Goal: Information Seeking & Learning: Check status

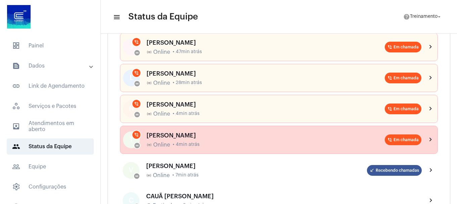
scroll to position [101, 0]
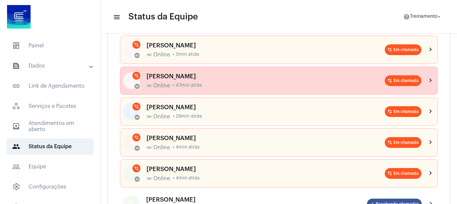
click at [201, 78] on div "[PERSON_NAME]" at bounding box center [266, 76] width 238 height 7
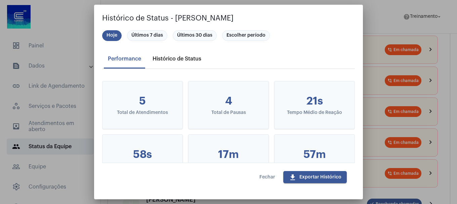
click at [176, 61] on div "Histórico de Status" at bounding box center [177, 59] width 49 height 6
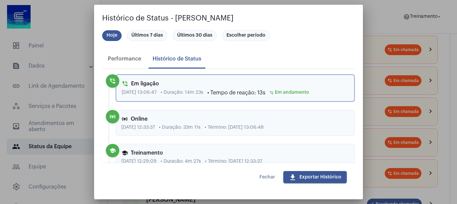
click at [264, 177] on span "Fechar" at bounding box center [268, 177] width 16 height 5
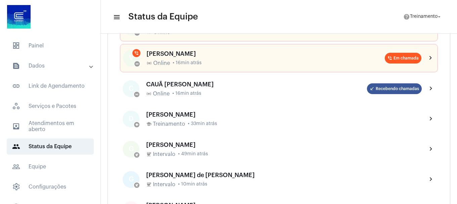
scroll to position [168, 0]
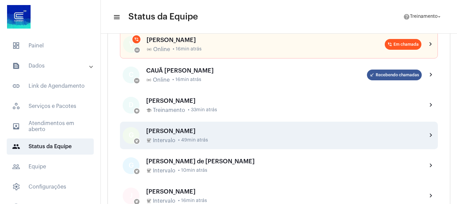
click at [174, 135] on div "GISELE VIEIRA coffee Intervalo • 49min atrás" at bounding box center [284, 136] width 276 height 16
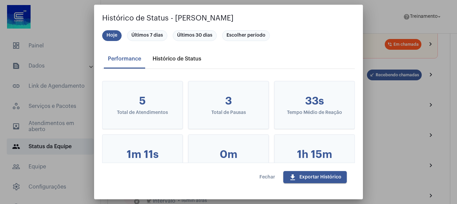
click at [171, 60] on div "Histórico de Status" at bounding box center [177, 59] width 49 height 6
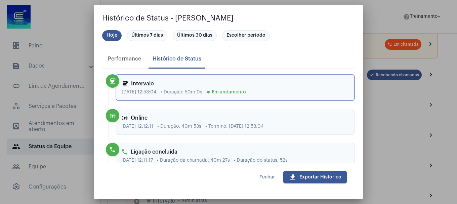
click at [262, 173] on button "Fechar" at bounding box center [267, 177] width 27 height 12
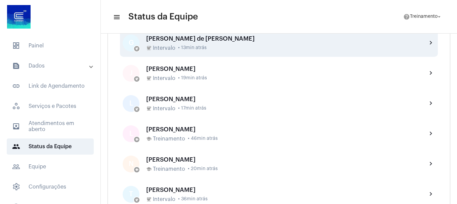
scroll to position [303, 0]
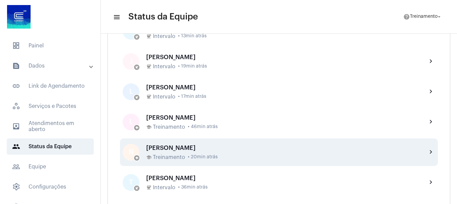
click at [185, 155] on div "school Treinamento • 20min atrás" at bounding box center [284, 157] width 276 height 6
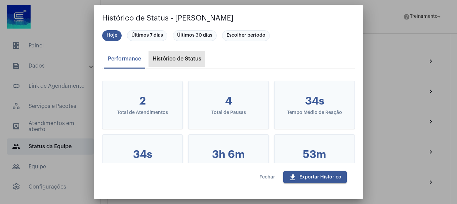
click at [171, 55] on div "Histórico de Status" at bounding box center [177, 59] width 57 height 16
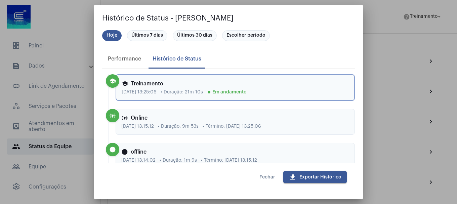
click at [260, 177] on button "Fechar" at bounding box center [267, 177] width 27 height 12
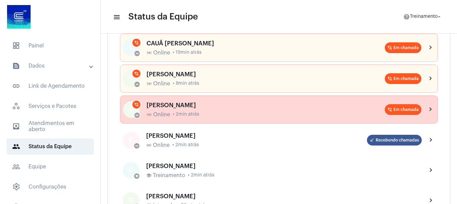
scroll to position [101, 0]
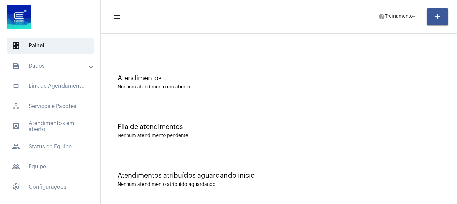
scroll to position [69, 0]
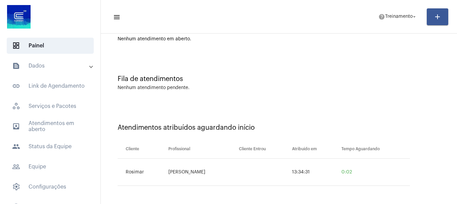
drag, startPoint x: 351, startPoint y: 50, endPoint x: 340, endPoint y: 59, distance: 14.0
click at [351, 50] on div "Atendimentos Nenhum atendimento em aberto." at bounding box center [279, 30] width 350 height 49
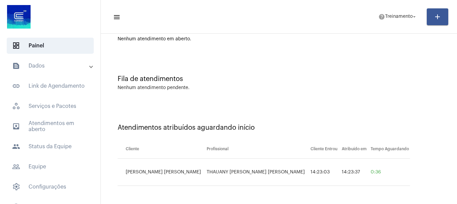
scroll to position [21, 0]
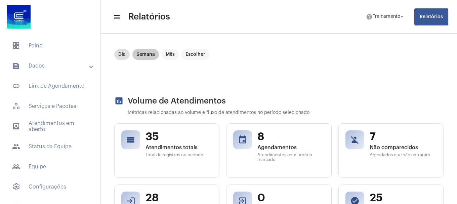
click at [147, 51] on mat-chip "Semana" at bounding box center [145, 54] width 27 height 11
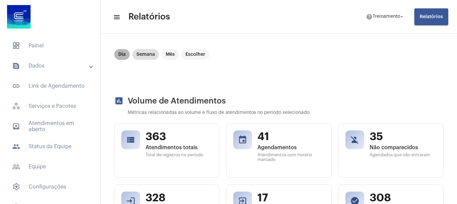
click at [120, 54] on mat-chip "Dia" at bounding box center [121, 54] width 15 height 11
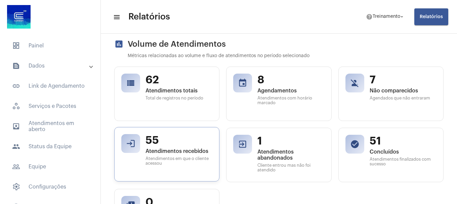
scroll to position [67, 0]
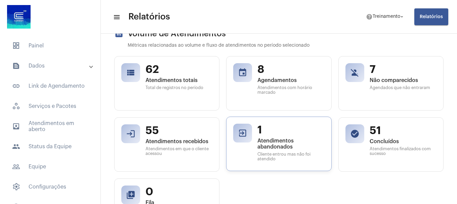
click at [266, 144] on span "Atendimentos abandonados" at bounding box center [291, 144] width 67 height 12
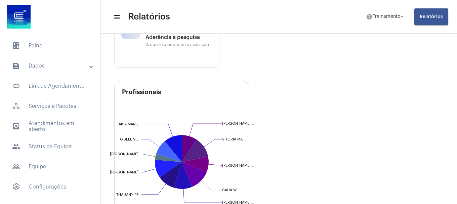
scroll to position [471, 0]
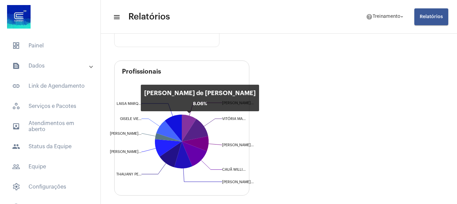
click at [187, 122] on icon at bounding box center [189, 128] width 14 height 27
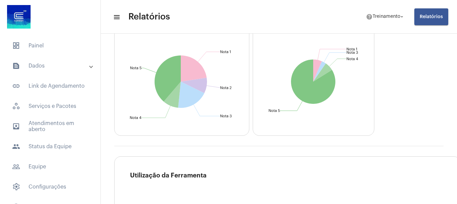
scroll to position [1110, 0]
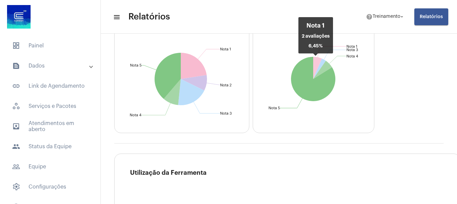
click at [313, 64] on icon at bounding box center [317, 68] width 9 height 22
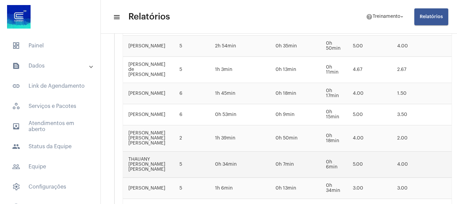
scroll to position [1392, 0]
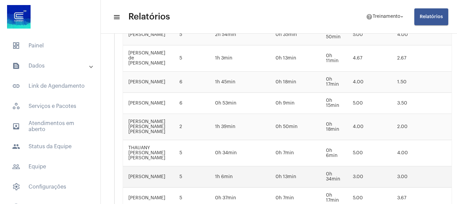
click at [353, 166] on td "3.00" at bounding box center [370, 176] width 45 height 21
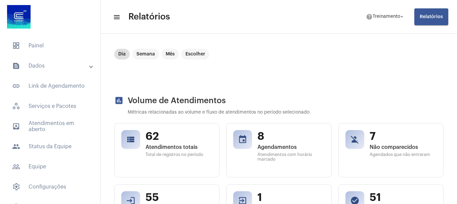
scroll to position [0, 0]
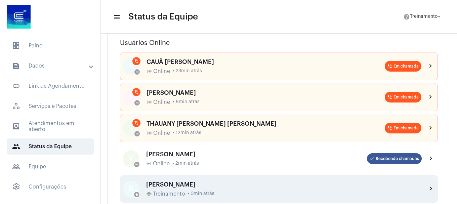
scroll to position [101, 0]
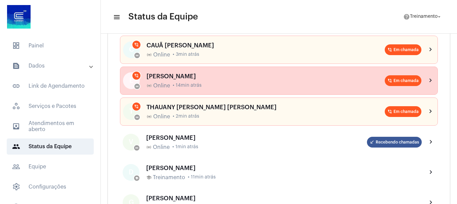
click at [183, 81] on div "[PERSON_NAME] online_prediction Online • 14min atrás" at bounding box center [266, 81] width 238 height 16
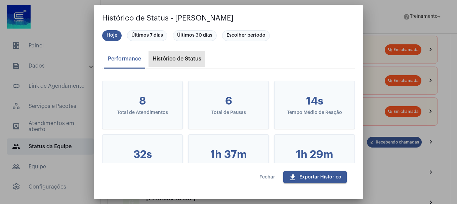
click at [177, 57] on div "Histórico de Status" at bounding box center [177, 59] width 49 height 6
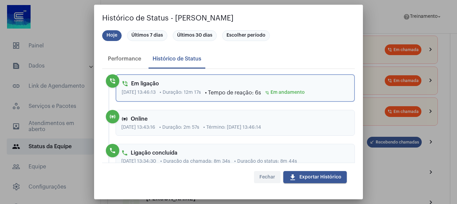
click at [267, 175] on span "Fechar" at bounding box center [268, 177] width 16 height 5
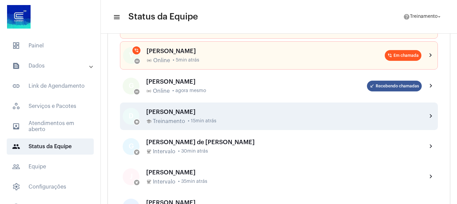
scroll to position [202, 0]
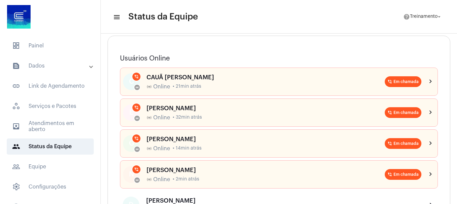
scroll to position [67, 0]
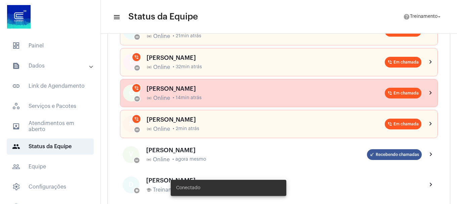
scroll to position [134, 0]
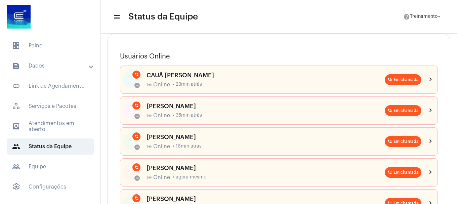
scroll to position [67, 0]
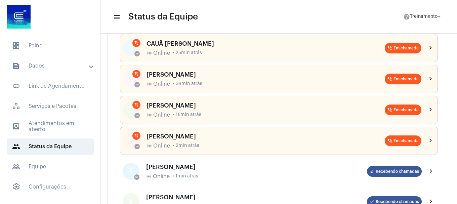
scroll to position [134, 0]
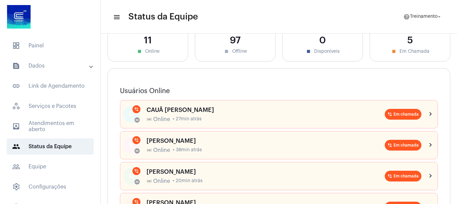
scroll to position [34, 0]
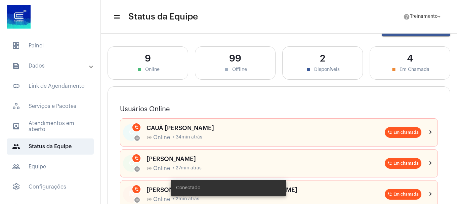
scroll to position [34, 0]
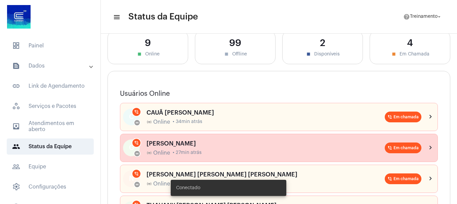
click at [223, 147] on div "GISELE VIEIRA online_prediction Online • 27min atrás" at bounding box center [266, 148] width 238 height 16
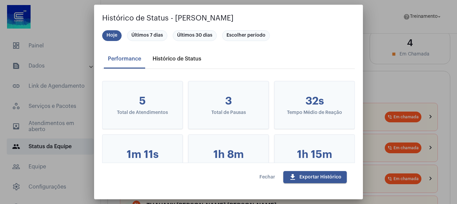
click at [190, 56] on div "Histórico de Status" at bounding box center [177, 59] width 49 height 6
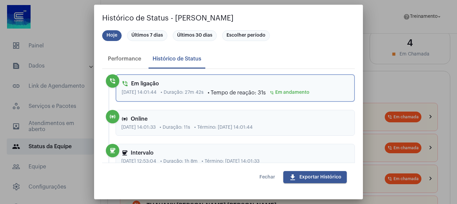
click at [269, 178] on span "Fechar" at bounding box center [268, 177] width 16 height 5
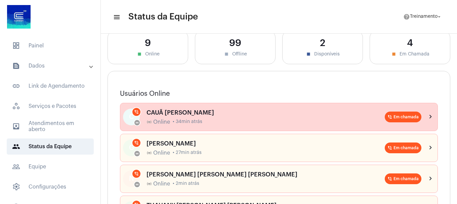
click at [174, 120] on span "• 34min atrás" at bounding box center [188, 121] width 30 height 5
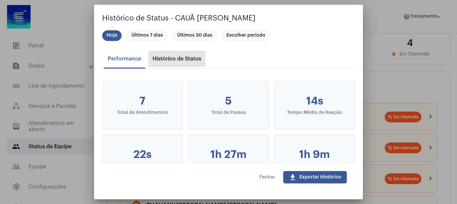
click at [193, 61] on div "Histórico de Status" at bounding box center [177, 59] width 49 height 6
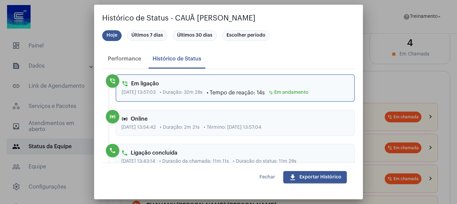
click at [266, 176] on span "Fechar" at bounding box center [268, 177] width 16 height 5
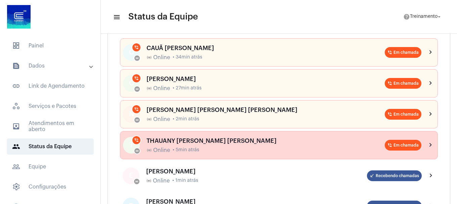
scroll to position [101, 0]
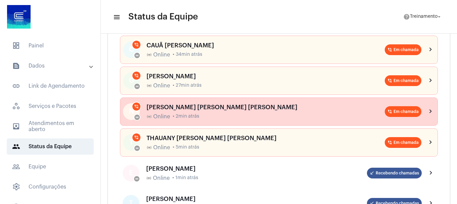
click at [203, 108] on div "[PERSON_NAME]" at bounding box center [266, 107] width 238 height 7
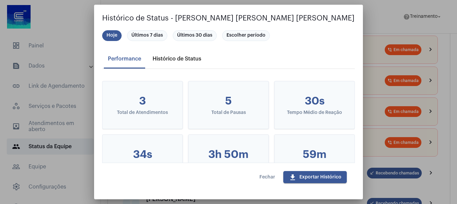
drag, startPoint x: 181, startPoint y: 57, endPoint x: 186, endPoint y: 59, distance: 5.5
click at [181, 57] on div "Histórico de Status" at bounding box center [177, 59] width 49 height 6
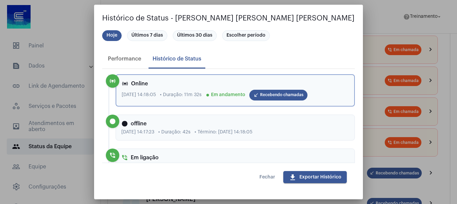
click at [264, 179] on span "Fechar" at bounding box center [268, 177] width 16 height 5
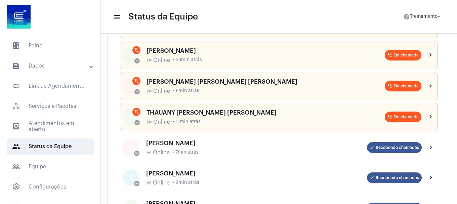
scroll to position [0, 0]
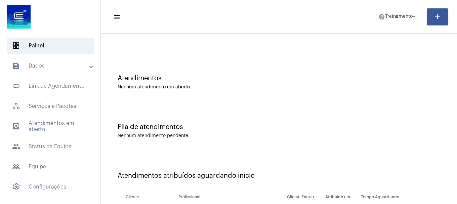
scroll to position [69, 0]
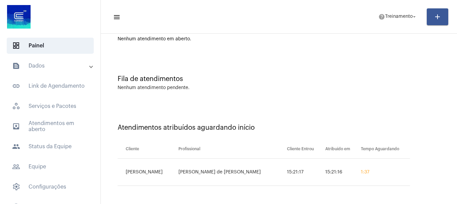
click at [201, 107] on div "Atendimentos atribuídos aguardando início Cliente Profissional Cliente Entrou A…" at bounding box center [279, 152] width 350 height 97
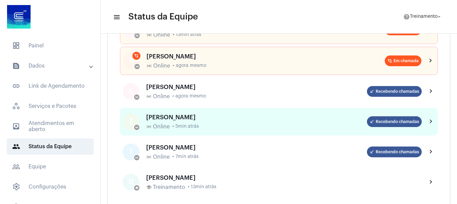
scroll to position [202, 0]
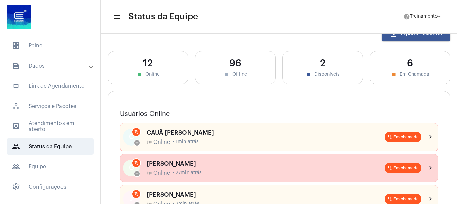
scroll to position [47, 0]
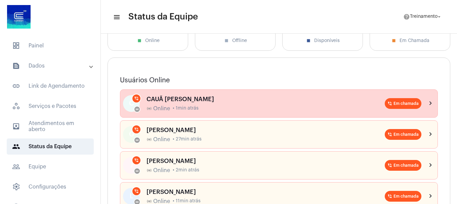
click at [198, 98] on div "CAUÃ [PERSON_NAME]" at bounding box center [266, 99] width 238 height 7
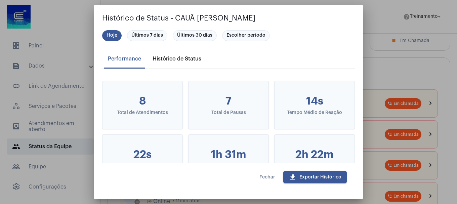
click at [179, 55] on div "Histórico de Status" at bounding box center [177, 59] width 57 height 16
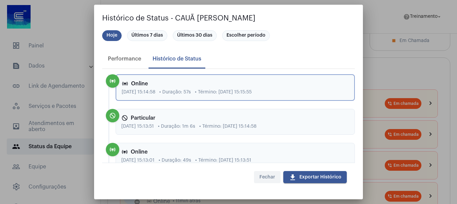
click at [264, 176] on span "Fechar" at bounding box center [268, 177] width 16 height 5
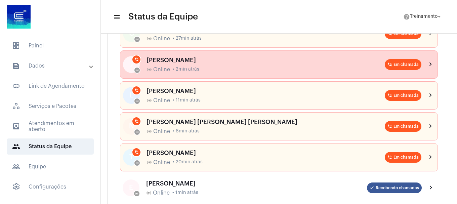
scroll to position [182, 0]
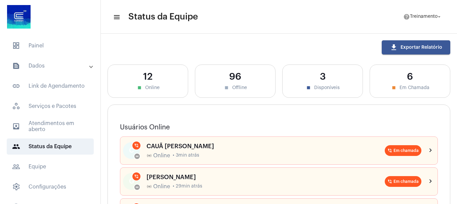
scroll to position [34, 0]
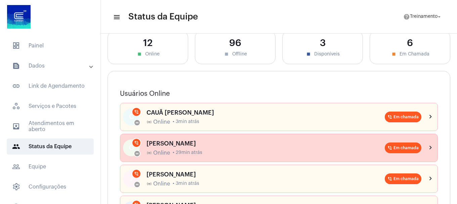
click at [224, 146] on div "[PERSON_NAME]" at bounding box center [266, 143] width 238 height 7
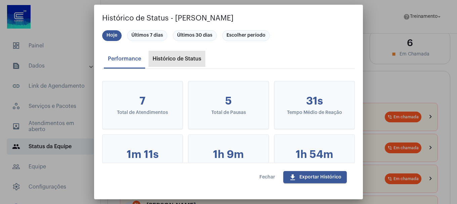
click at [179, 60] on div "Histórico de Status" at bounding box center [177, 59] width 49 height 6
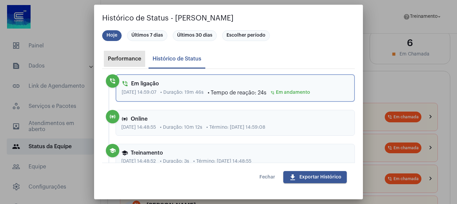
click at [126, 57] on div "Performance" at bounding box center [124, 59] width 33 height 6
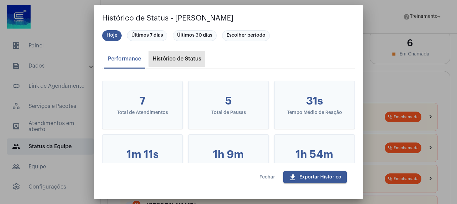
click at [180, 58] on div "Histórico de Status" at bounding box center [177, 59] width 49 height 6
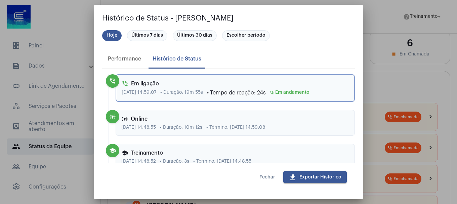
click at [264, 176] on span "Fechar" at bounding box center [268, 177] width 16 height 5
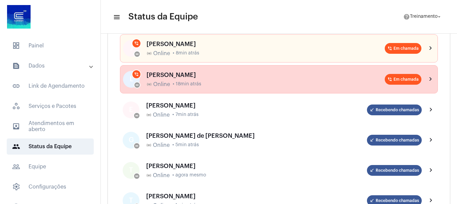
scroll to position [168, 0]
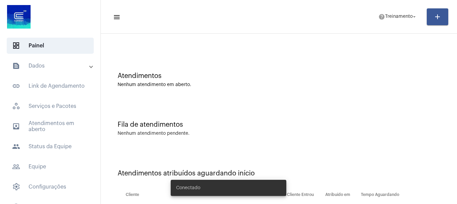
scroll to position [69, 0]
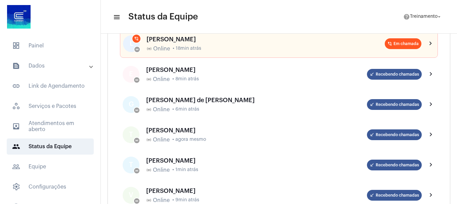
scroll to position [202, 0]
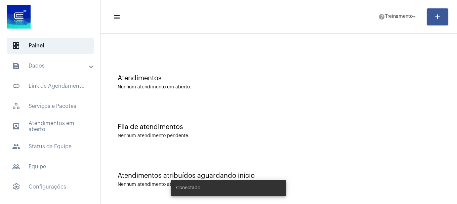
scroll to position [42, 0]
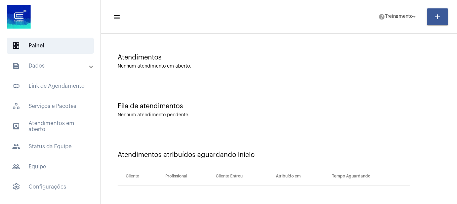
click at [232, 184] on th "Cliente Entrou" at bounding box center [244, 176] width 60 height 19
click at [226, 174] on th "Cliente Entrou" at bounding box center [244, 176] width 60 height 19
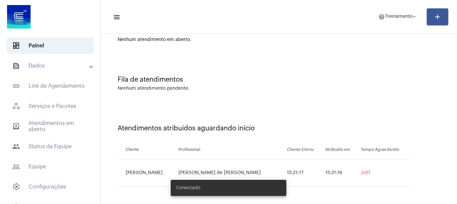
scroll to position [69, 0]
click at [369, 175] on td "3:09" at bounding box center [384, 172] width 51 height 27
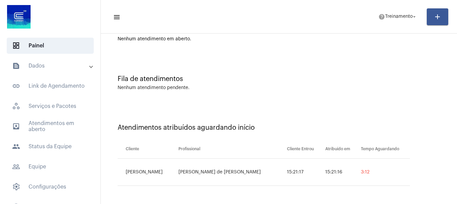
drag, startPoint x: 369, startPoint y: 175, endPoint x: 365, endPoint y: 175, distance: 3.7
click at [365, 175] on td "3:12" at bounding box center [384, 172] width 51 height 27
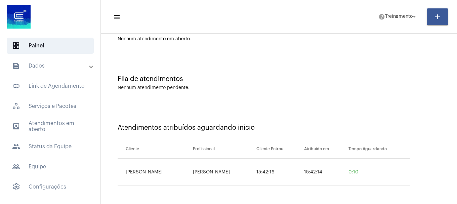
scroll to position [21, 0]
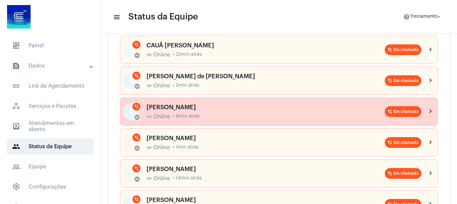
scroll to position [134, 0]
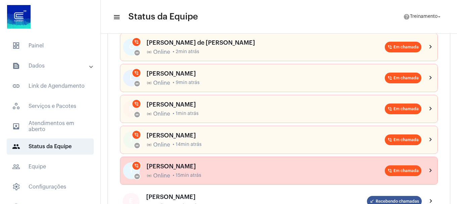
click at [216, 178] on div "online_prediction Online • 15min atrás" at bounding box center [266, 176] width 238 height 6
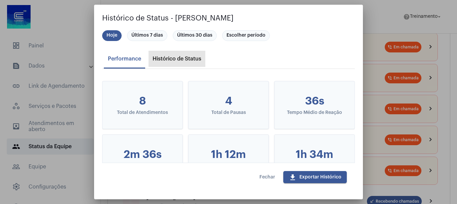
click at [171, 57] on div "Histórico de Status" at bounding box center [177, 59] width 49 height 6
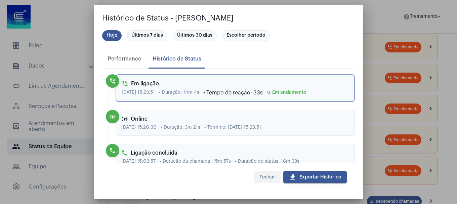
click at [262, 175] on button "Fechar" at bounding box center [267, 177] width 27 height 12
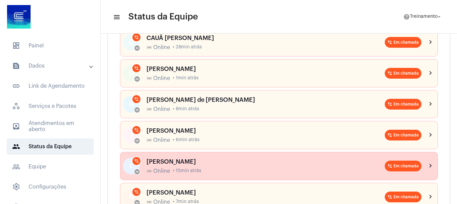
scroll to position [101, 0]
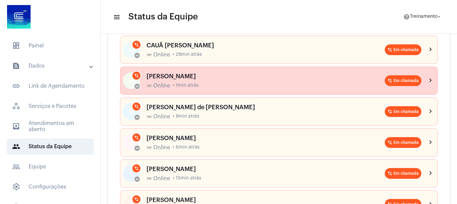
click at [169, 87] on span "Online" at bounding box center [161, 86] width 17 height 6
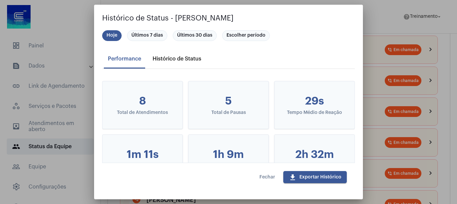
click at [188, 59] on div "Histórico de Status" at bounding box center [177, 59] width 49 height 6
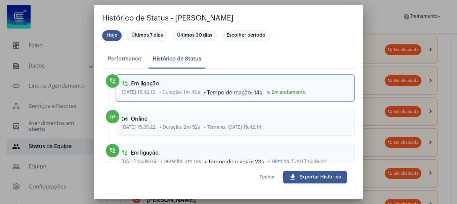
click at [266, 176] on span "Fechar" at bounding box center [268, 177] width 16 height 5
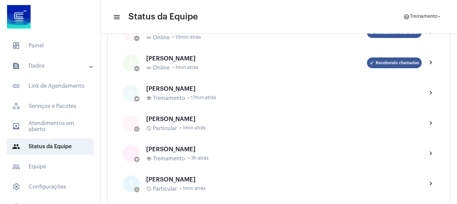
scroll to position [168, 0]
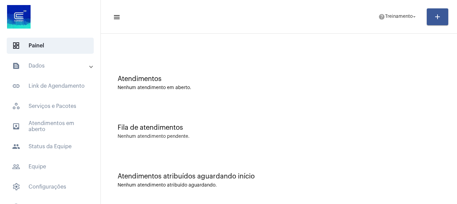
scroll to position [21, 0]
click at [158, 53] on div at bounding box center [279, 35] width 350 height 39
click at [175, 181] on div "Atendimentos atribuídos aguardando início Nenhum atendimento atribuído aguardan…" at bounding box center [279, 176] width 350 height 49
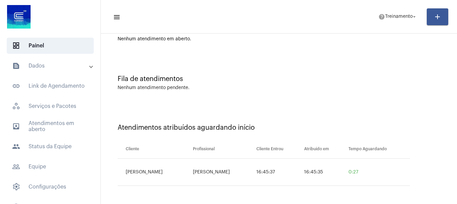
click at [280, 183] on td "16:45:37" at bounding box center [279, 172] width 48 height 27
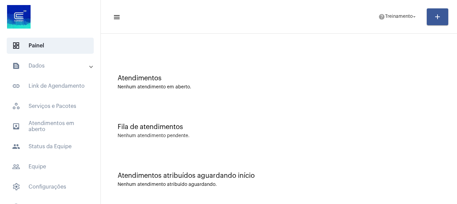
scroll to position [21, 0]
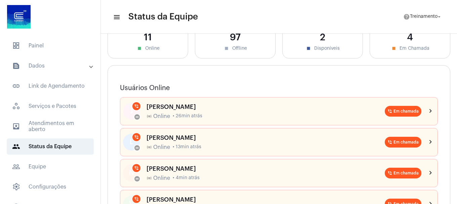
scroll to position [34, 0]
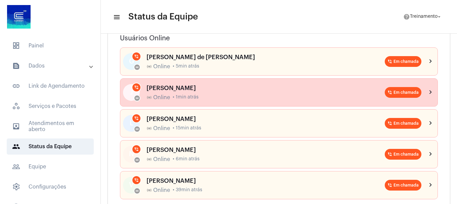
scroll to position [101, 0]
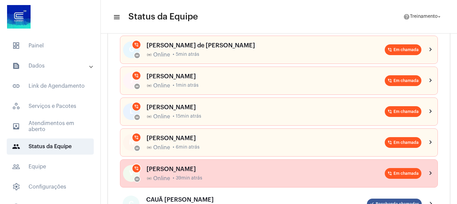
click at [193, 177] on span "• 39min atrás" at bounding box center [188, 178] width 30 height 5
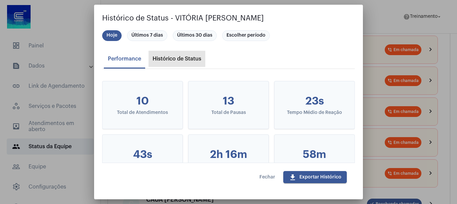
click at [174, 56] on div "Histórico de Status" at bounding box center [177, 59] width 49 height 6
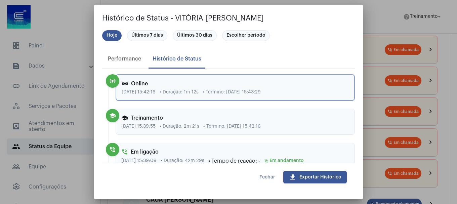
click at [266, 177] on span "Fechar" at bounding box center [268, 177] width 16 height 5
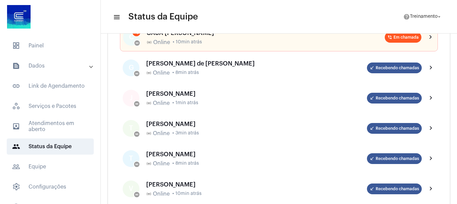
scroll to position [134, 0]
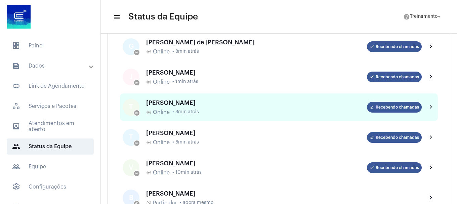
click at [202, 102] on div "[PERSON_NAME]" at bounding box center [256, 103] width 221 height 7
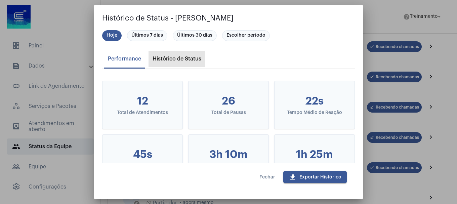
click at [173, 59] on div "Histórico de Status" at bounding box center [177, 59] width 49 height 6
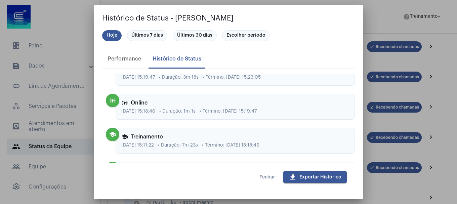
scroll to position [471, 0]
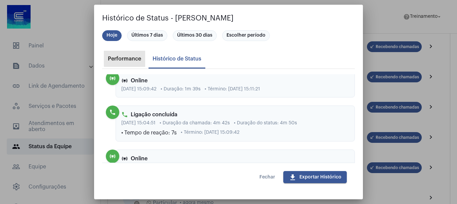
click at [126, 57] on div "Performance" at bounding box center [124, 59] width 33 height 6
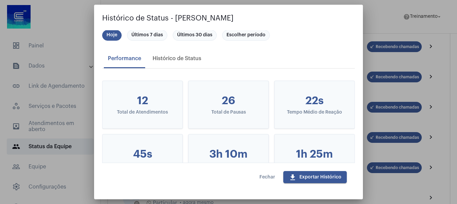
scroll to position [0, 0]
click at [263, 178] on span "Fechar" at bounding box center [268, 177] width 16 height 5
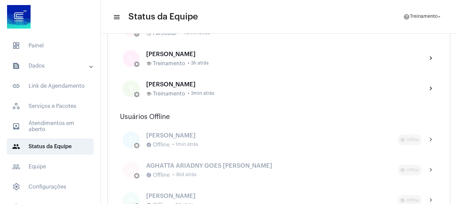
scroll to position [336, 0]
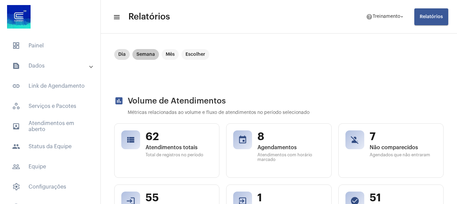
click at [144, 54] on mat-chip "Semana" at bounding box center [145, 54] width 27 height 11
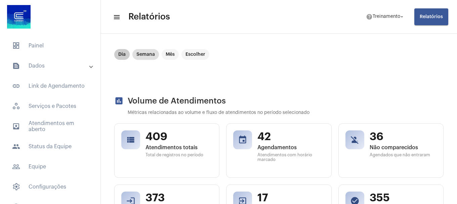
click at [123, 51] on mat-chip "Dia" at bounding box center [121, 54] width 15 height 11
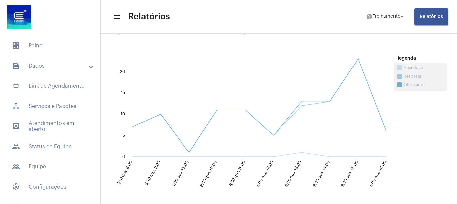
scroll to position [639, 0]
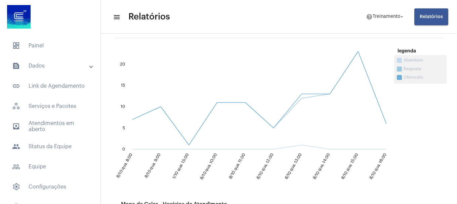
click at [301, 160] on icon "8/10 qua. 8:00 [DATE] qua. 8:00 [DATE] qua. 9:00 [DATE] qua. 9:00 [DATE] qua. 1…" at bounding box center [254, 115] width 280 height 134
click at [297, 157] on text "8/10 qua. 13:00" at bounding box center [293, 167] width 18 height 28
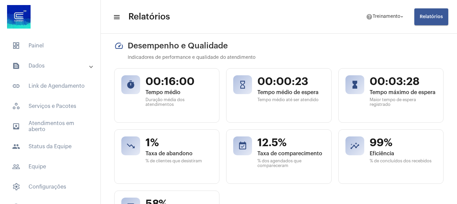
scroll to position [282, 0]
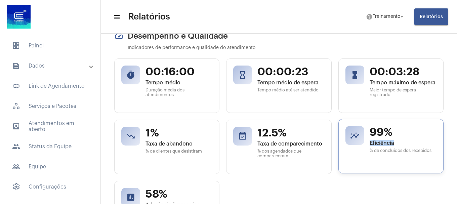
drag, startPoint x: 368, startPoint y: 147, endPoint x: 394, endPoint y: 145, distance: 26.6
click at [394, 145] on div "99% Eficiência % de concluídos dos recebidos" at bounding box center [403, 146] width 67 height 40
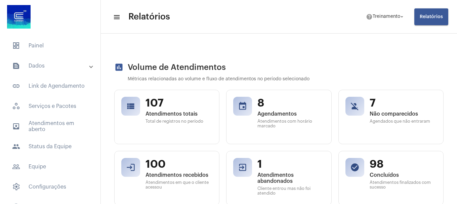
scroll to position [0, 0]
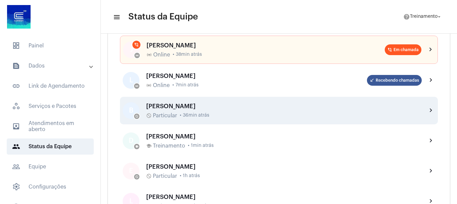
scroll to position [134, 0]
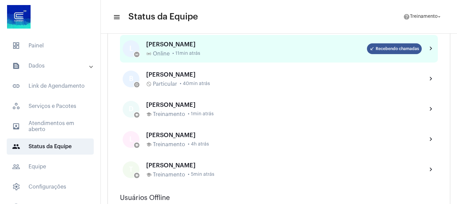
scroll to position [67, 0]
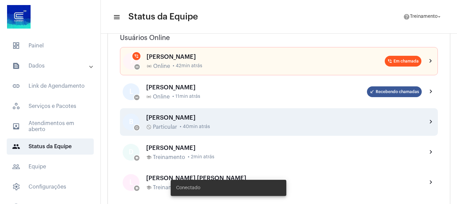
scroll to position [101, 0]
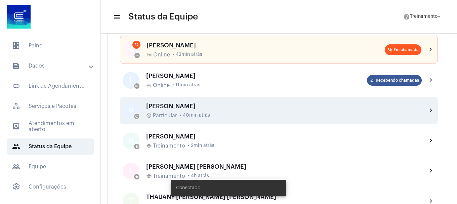
click at [163, 113] on span "Particular" at bounding box center [165, 116] width 24 height 6
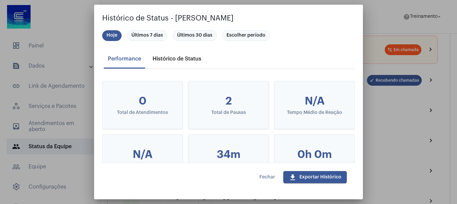
click at [181, 55] on div "Histórico de Status" at bounding box center [177, 59] width 57 height 16
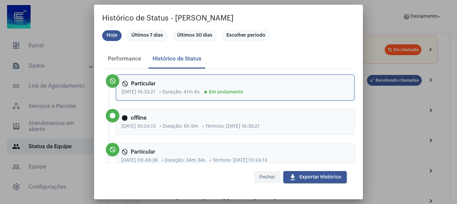
click at [264, 177] on span "Fechar" at bounding box center [268, 177] width 16 height 5
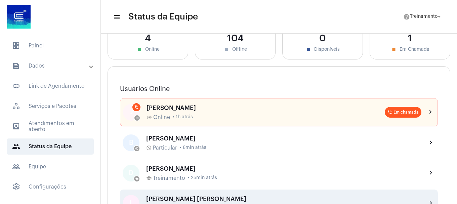
scroll to position [34, 0]
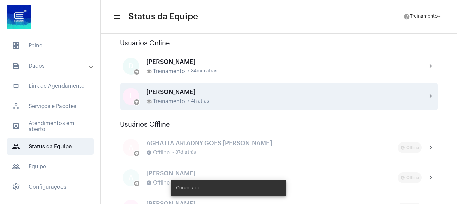
scroll to position [67, 0]
